Goal: Navigation & Orientation: Find specific page/section

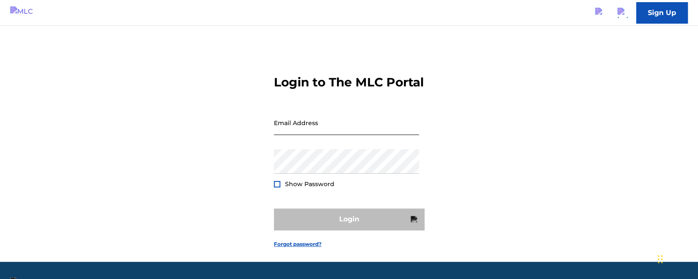
click at [292, 135] on input "Email Address" at bounding box center [346, 122] width 145 height 24
click at [286, 135] on input "Email Address" at bounding box center [346, 122] width 145 height 24
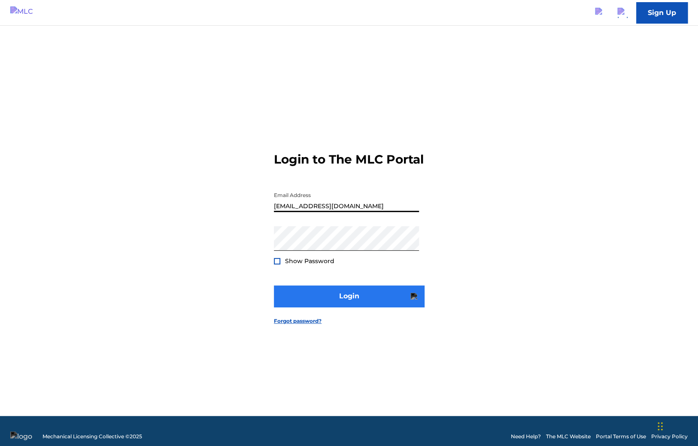
type input "[EMAIL_ADDRESS][DOMAIN_NAME]"
click at [322, 278] on button "Login" at bounding box center [349, 296] width 150 height 21
